Goal: Task Accomplishment & Management: Manage account settings

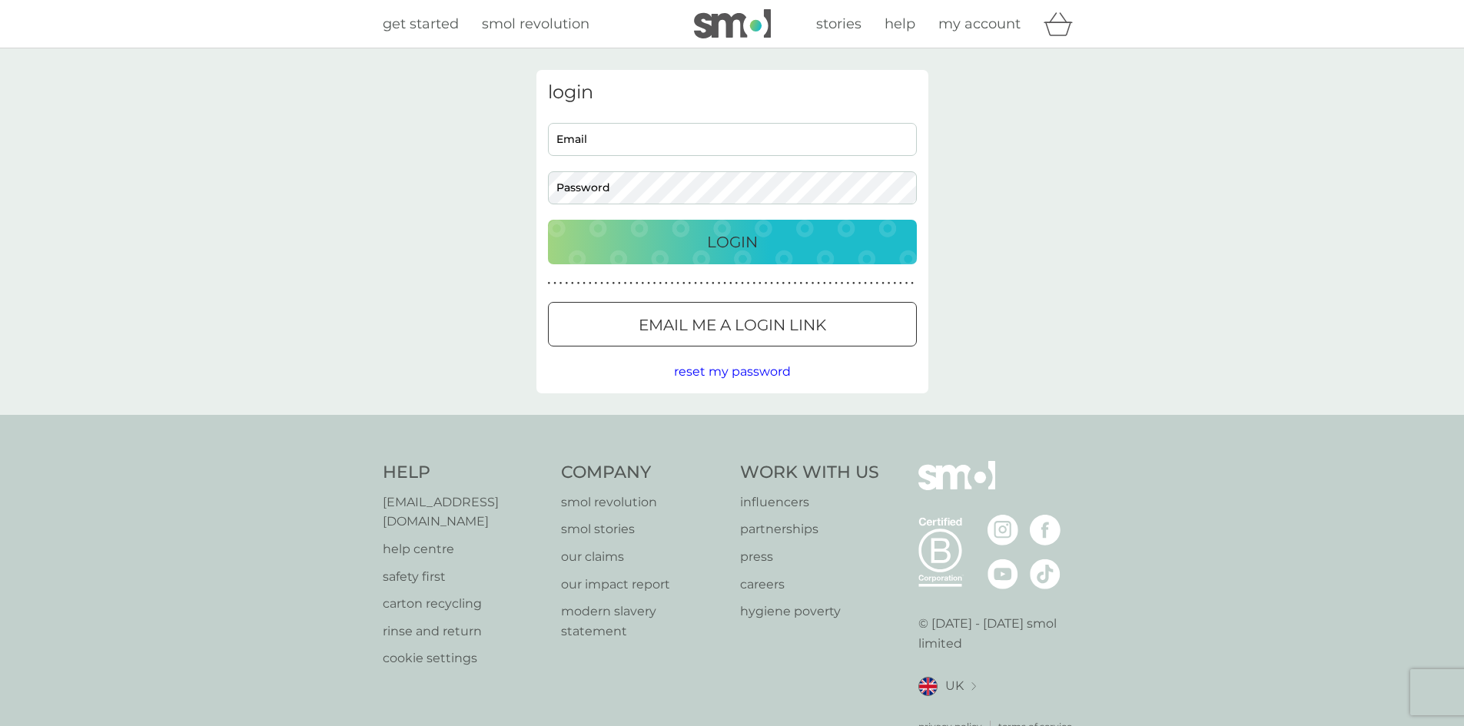
type input "[EMAIL_ADDRESS][DOMAIN_NAME]"
click at [755, 241] on p "Login" at bounding box center [732, 242] width 51 height 25
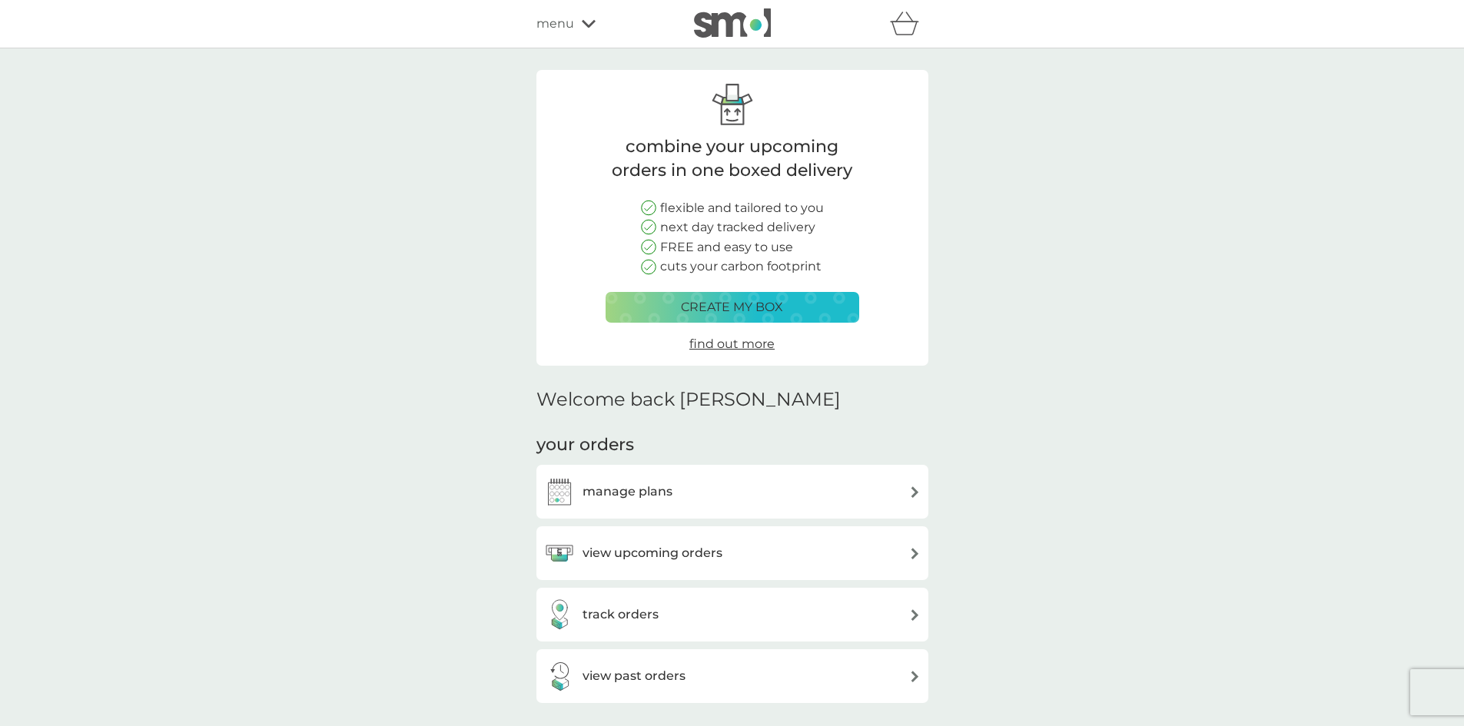
click at [642, 498] on h3 "manage plans" at bounding box center [627, 492] width 90 height 20
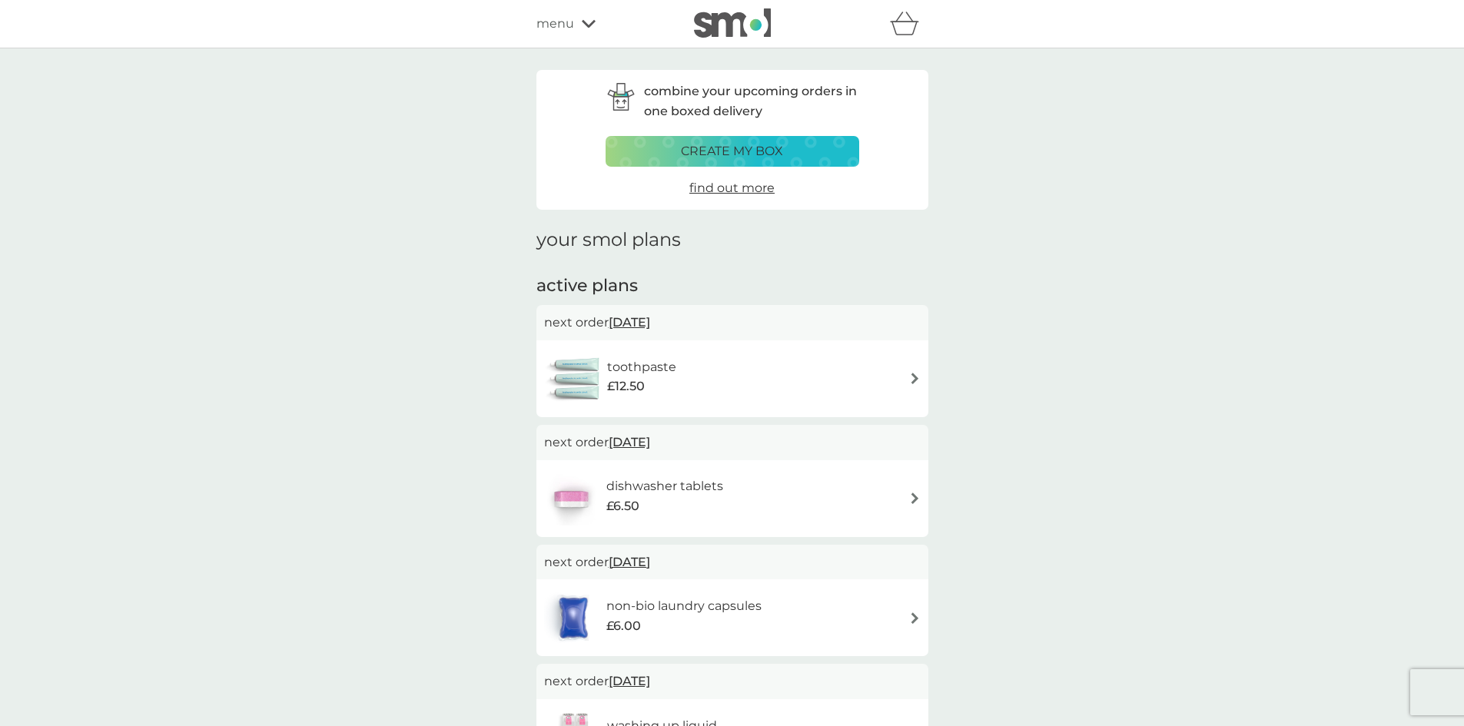
click at [916, 496] on img at bounding box center [915, 499] width 12 height 12
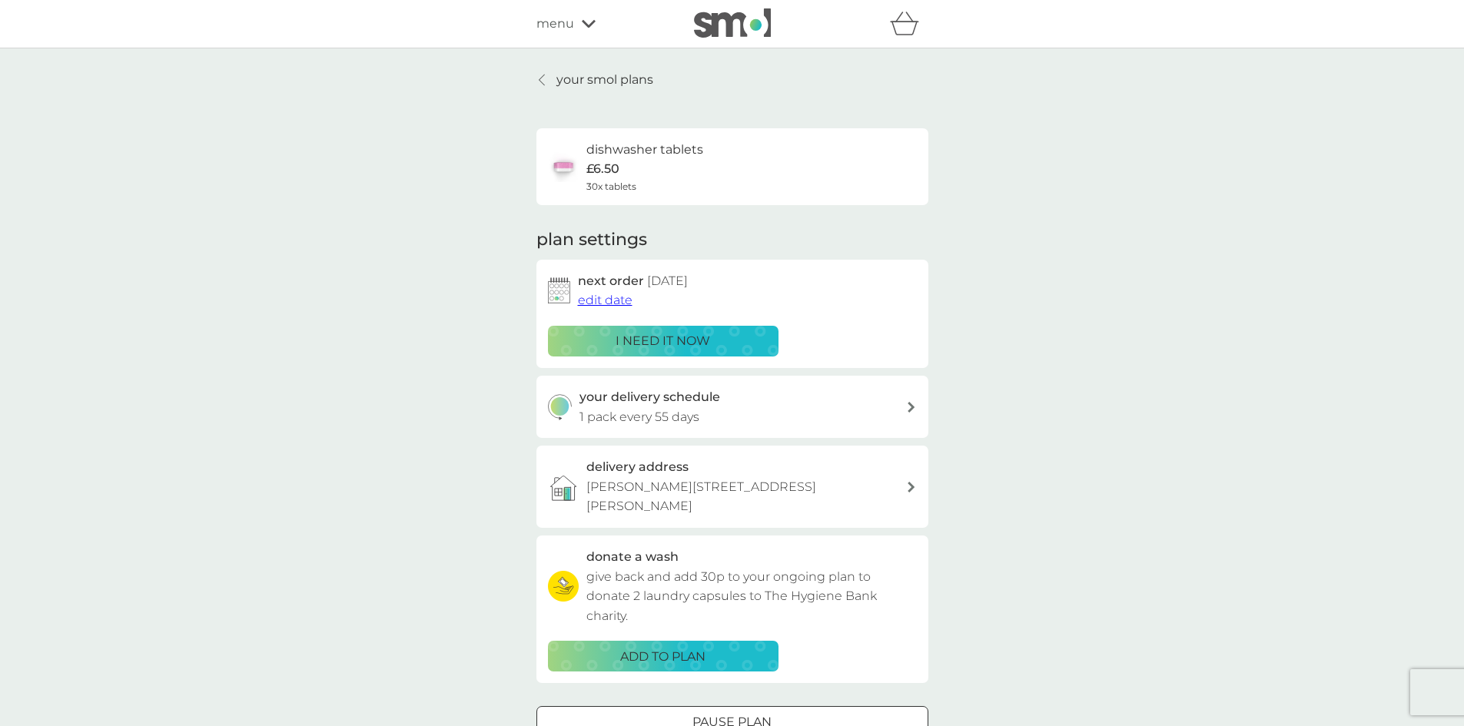
click at [617, 297] on span "edit date" at bounding box center [605, 300] width 55 height 15
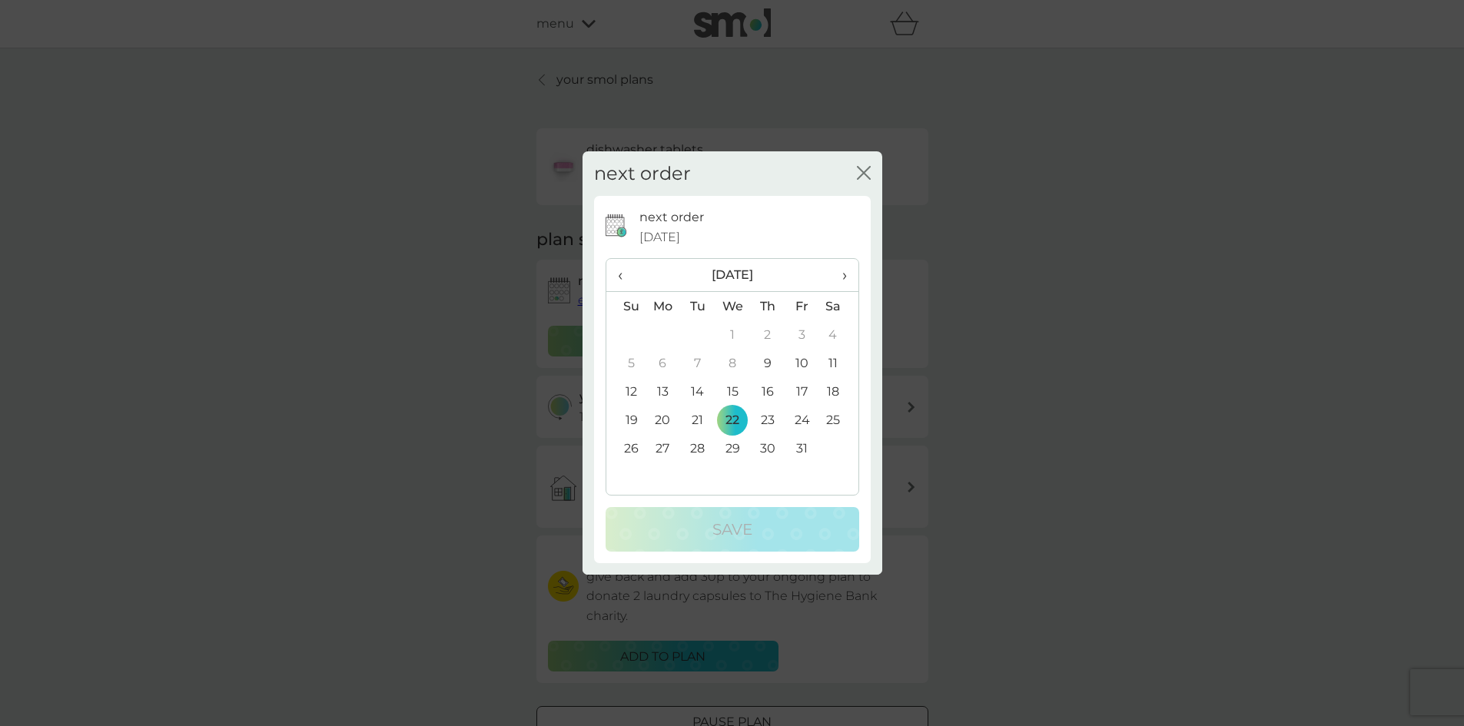
click at [664, 390] on td "13" at bounding box center [662, 391] width 35 height 28
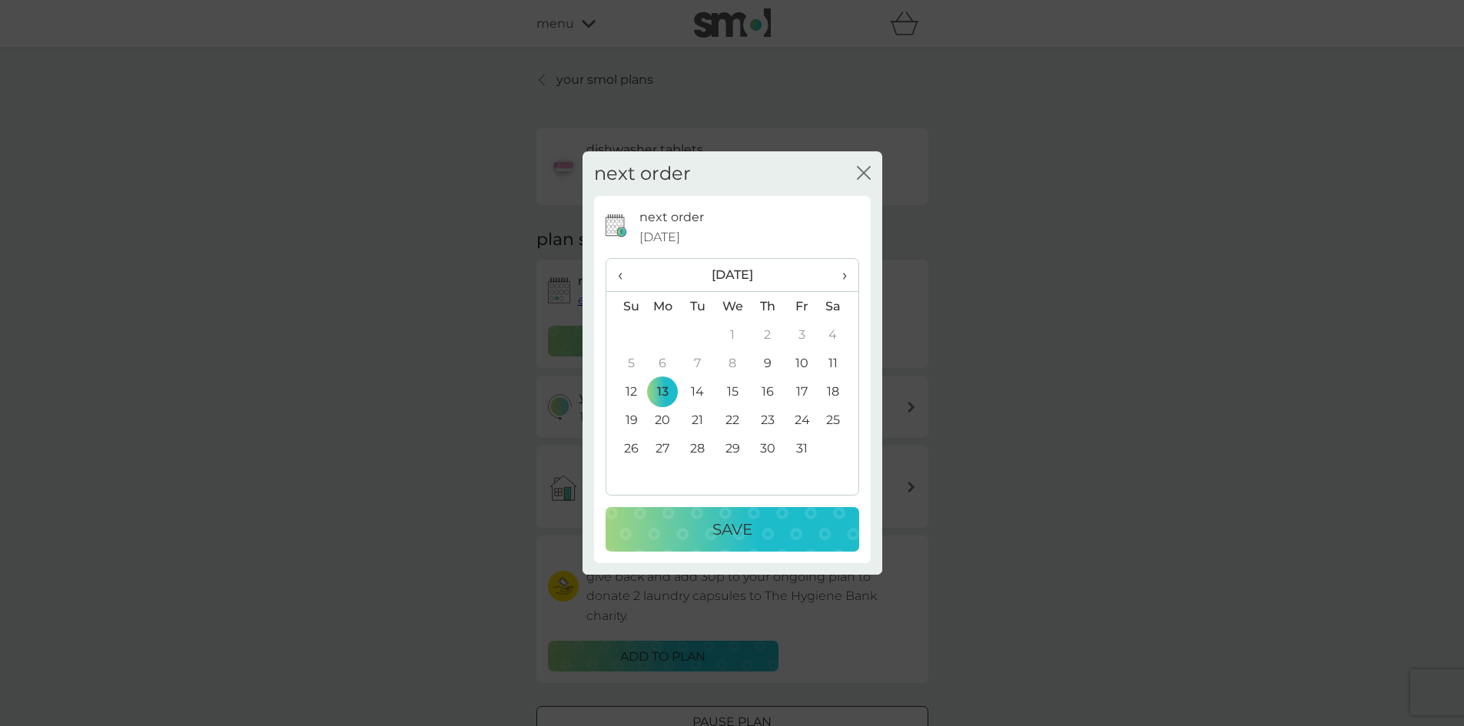
click at [758, 530] on div "Save" at bounding box center [732, 529] width 223 height 25
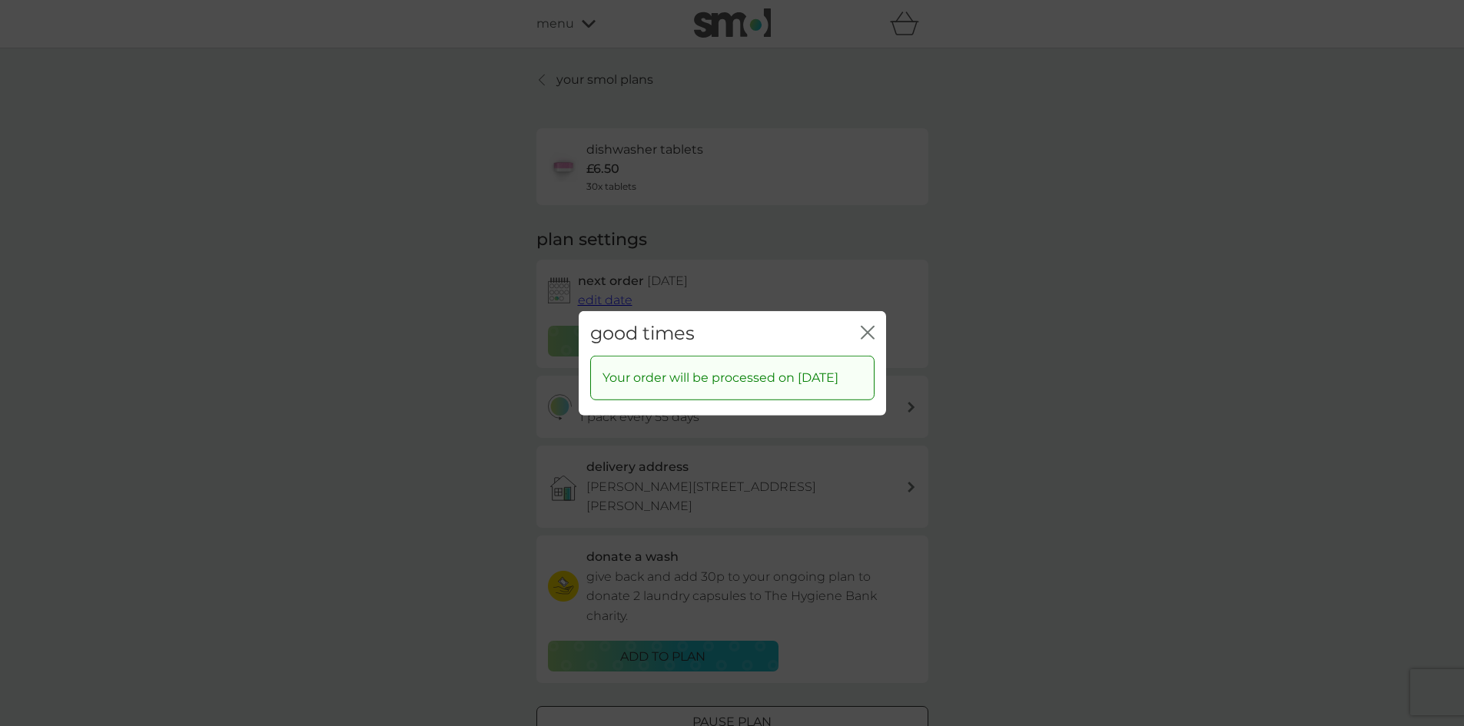
click at [866, 325] on icon "close" at bounding box center [868, 332] width 14 height 14
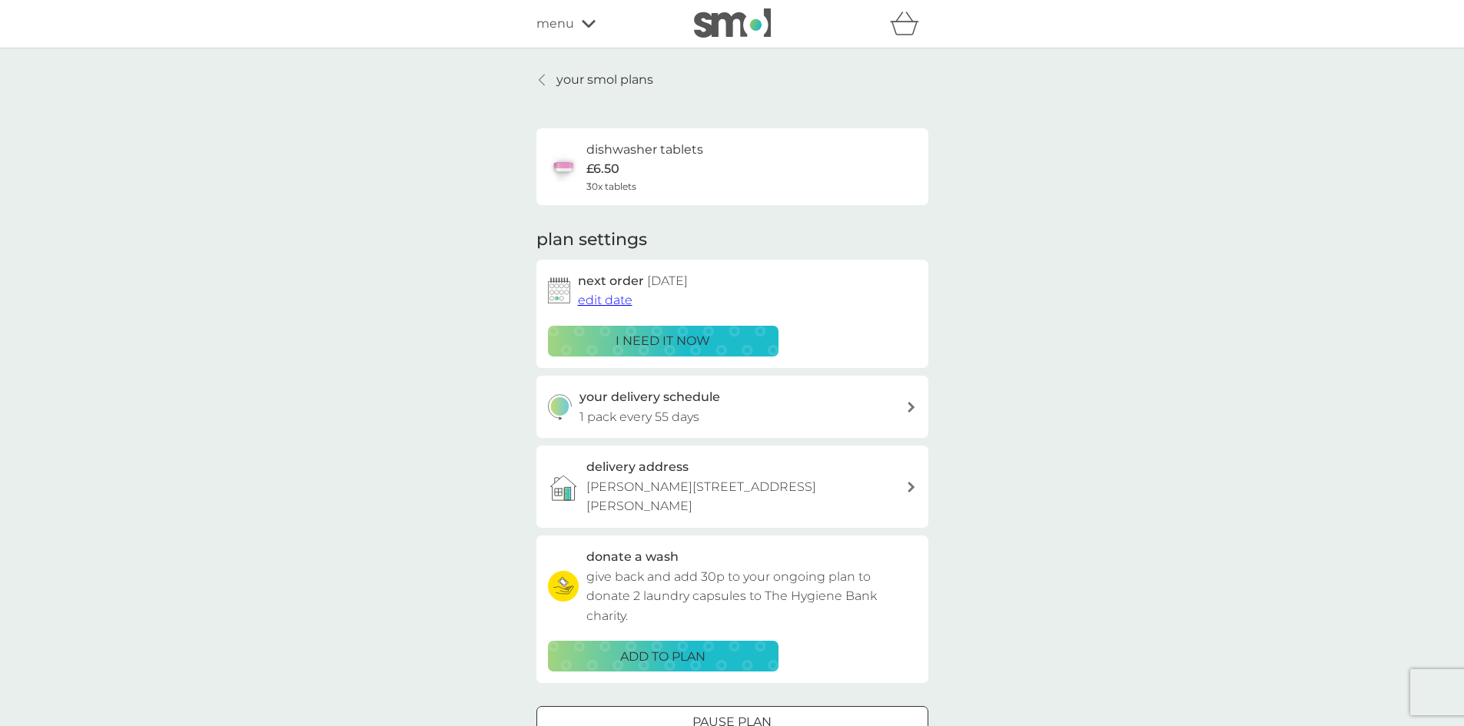
click at [906, 404] on div at bounding box center [911, 407] width 12 height 11
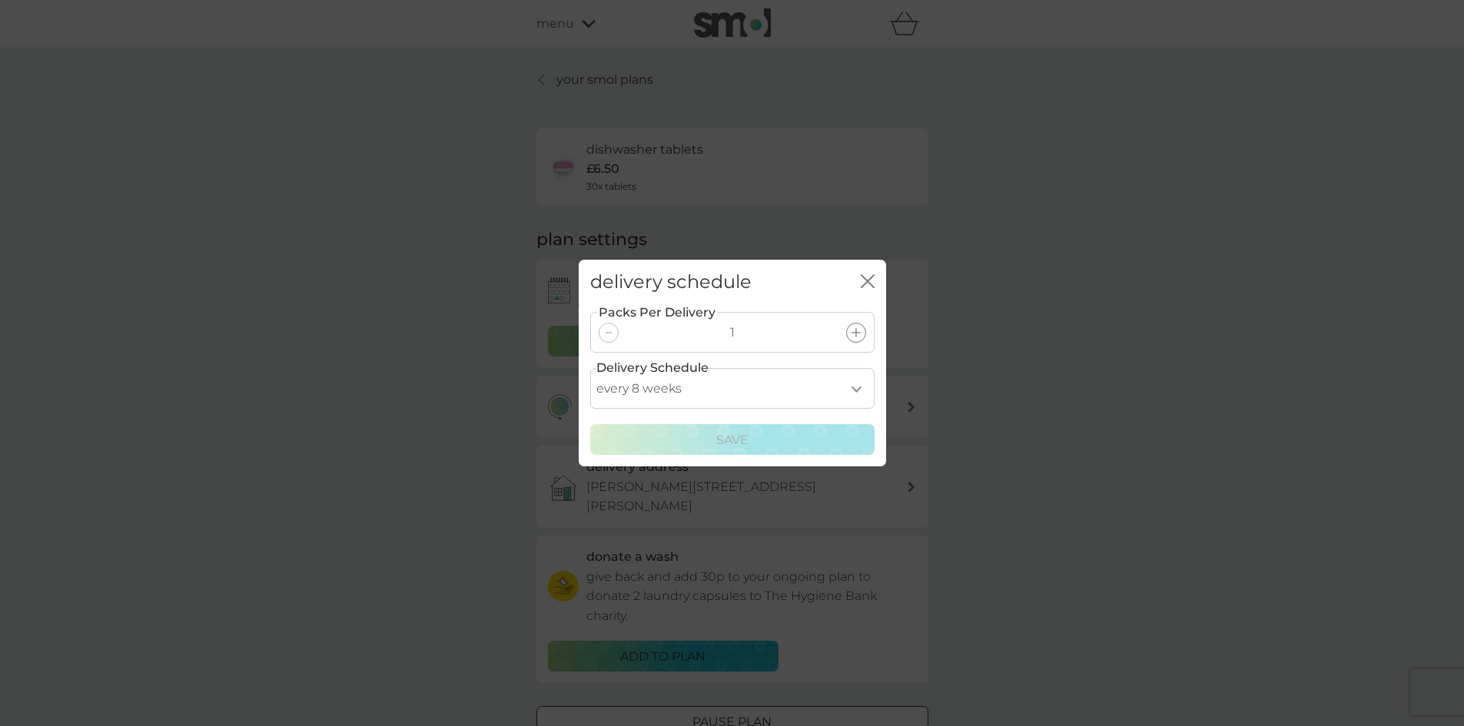
click at [857, 386] on select "every 1 week every 2 weeks every 3 weeks every 4 weeks every 5 weeks every 6 we…" at bounding box center [732, 388] width 284 height 41
select select "49"
click at [590, 368] on select "every 1 week every 2 weeks every 3 weeks every 4 weeks every 5 weeks every 6 we…" at bounding box center [732, 388] width 284 height 41
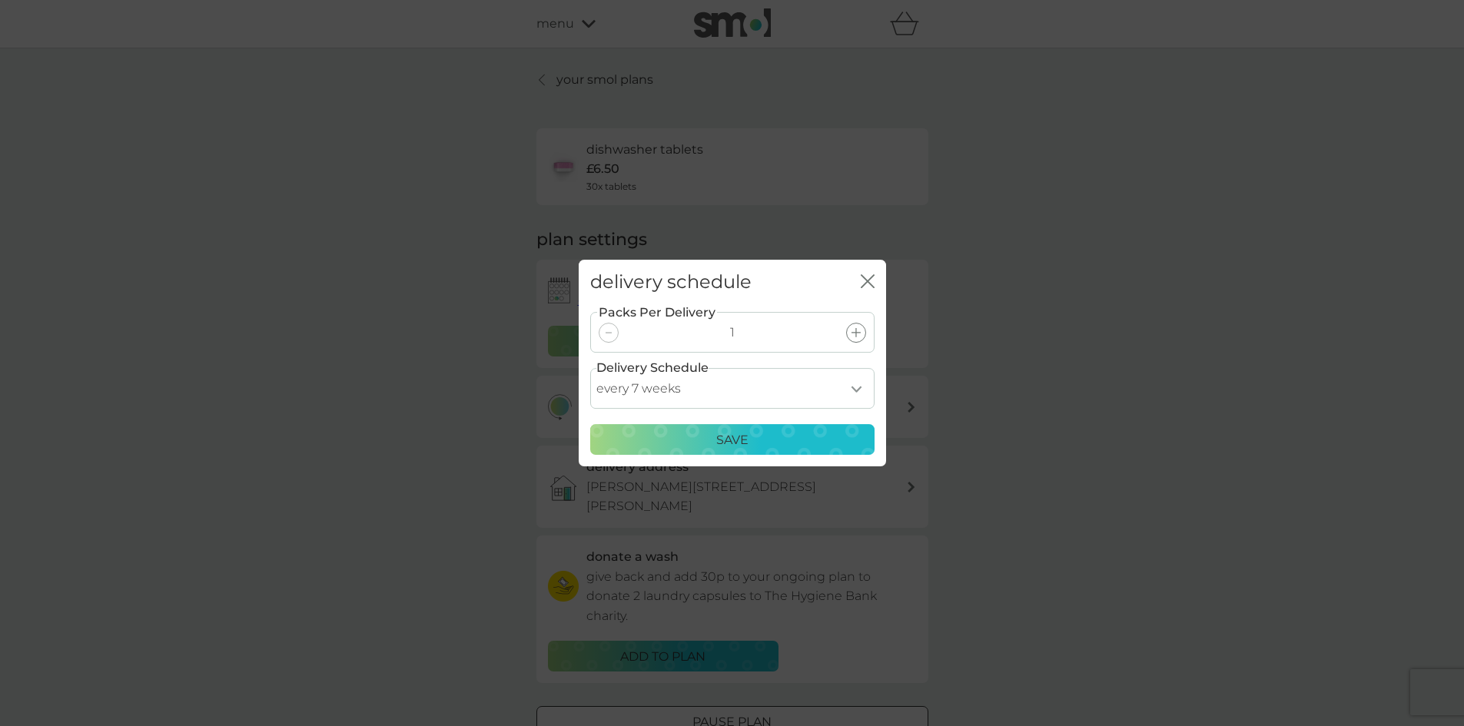
click at [761, 443] on div "Save" at bounding box center [732, 440] width 264 height 20
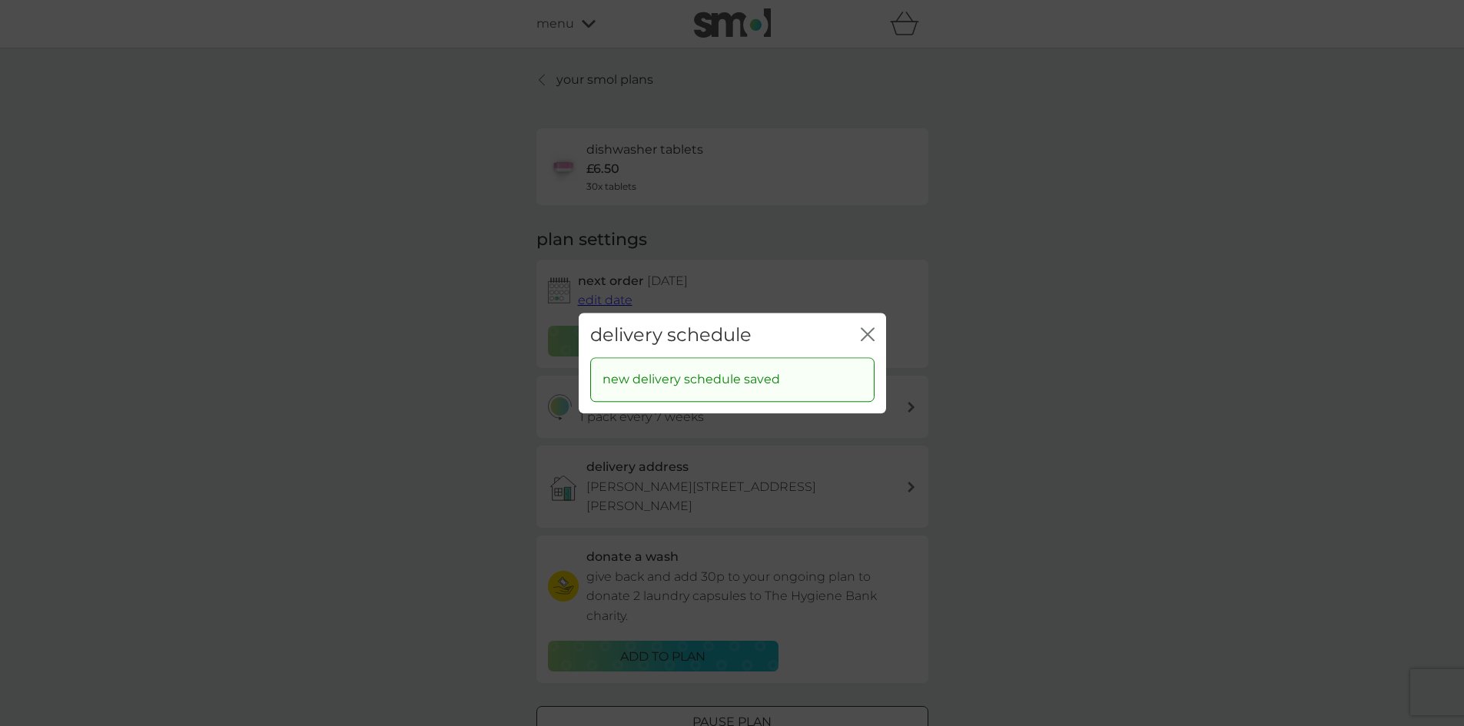
click at [869, 332] on icon "close" at bounding box center [870, 334] width 6 height 12
